Goal: Transaction & Acquisition: Purchase product/service

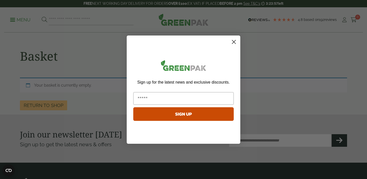
click at [235, 41] on circle "Close dialog" at bounding box center [234, 42] width 8 height 8
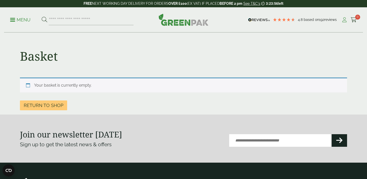
click at [343, 19] on icon at bounding box center [344, 19] width 6 height 5
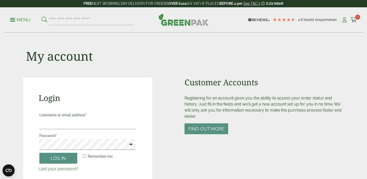
click at [66, 118] on label "Username or email address *" at bounding box center [87, 115] width 96 height 7
click at [66, 119] on input "Username or email address *" at bounding box center [87, 124] width 96 height 11
click at [62, 124] on input "Username or email address *" at bounding box center [87, 124] width 96 height 11
type input "**********"
click at [65, 162] on button "Log in" at bounding box center [58, 158] width 38 height 11
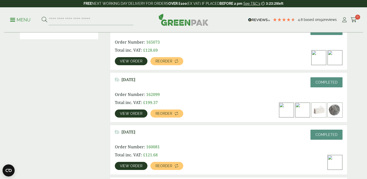
scroll to position [156, 0]
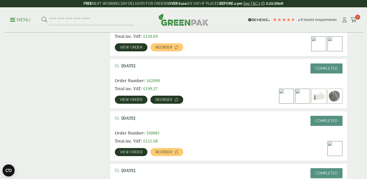
click at [156, 101] on span "Reorder" at bounding box center [163, 100] width 17 height 4
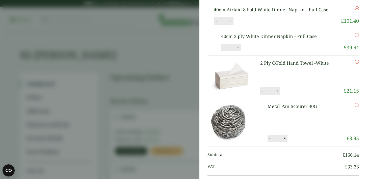
scroll to position [4, 0]
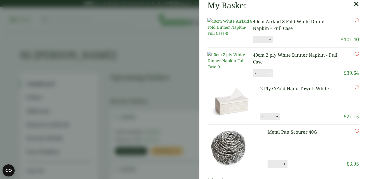
click at [255, 75] on button "-" at bounding box center [255, 73] width 4 height 4
click at [280, 77] on button "Update" at bounding box center [286, 74] width 25 height 8
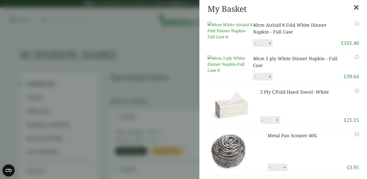
click at [257, 79] on button "-" at bounding box center [255, 77] width 4 height 4
type input "*"
click at [355, 59] on icon "Remove this item" at bounding box center [357, 57] width 4 height 4
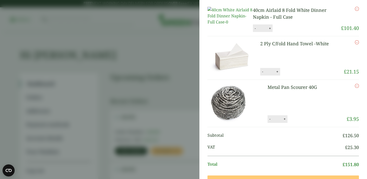
scroll to position [38, 0]
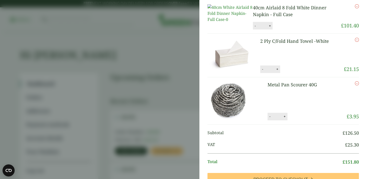
click at [356, 86] on icon "Remove this item" at bounding box center [357, 84] width 4 height 4
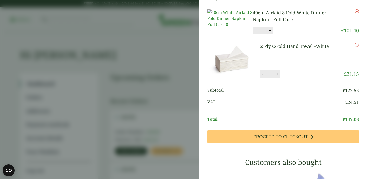
scroll to position [59, 0]
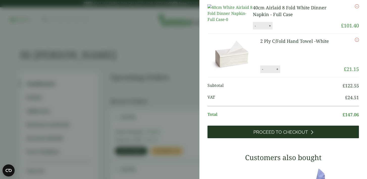
click at [275, 135] on span "Proceed to Checkout" at bounding box center [280, 133] width 55 height 6
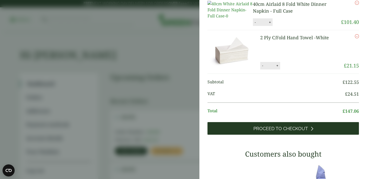
scroll to position [38, 0]
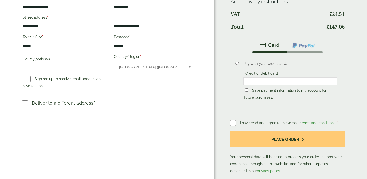
scroll to position [145, 0]
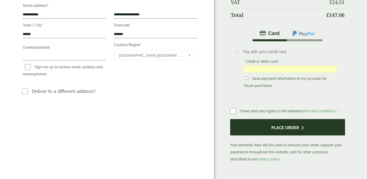
click at [271, 130] on button "Place order" at bounding box center [287, 127] width 115 height 16
